Goal: Task Accomplishment & Management: Manage account settings

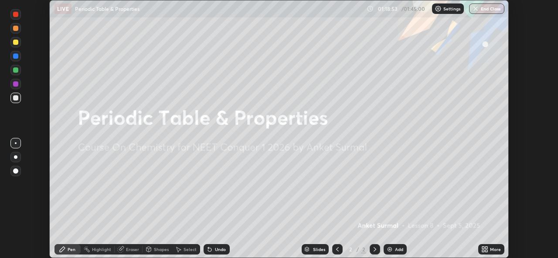
scroll to position [258, 558]
click at [475, 12] on img "button" at bounding box center [475, 8] width 7 height 7
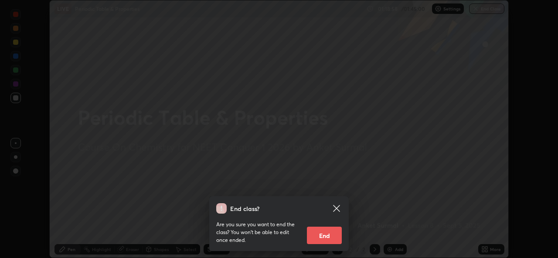
click at [334, 234] on button "End" at bounding box center [324, 235] width 35 height 17
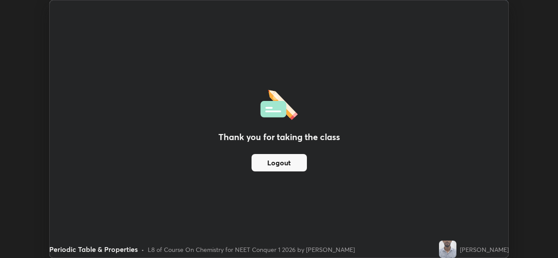
click at [302, 163] on button "Logout" at bounding box center [278, 162] width 55 height 17
click at [288, 165] on button "Logout" at bounding box center [278, 162] width 55 height 17
click at [286, 165] on button "Logout" at bounding box center [278, 162] width 55 height 17
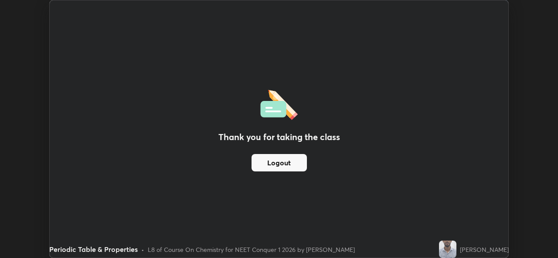
click at [286, 167] on button "Logout" at bounding box center [278, 162] width 55 height 17
click at [287, 166] on button "Logout" at bounding box center [278, 162] width 55 height 17
